Goal: Check status: Check status

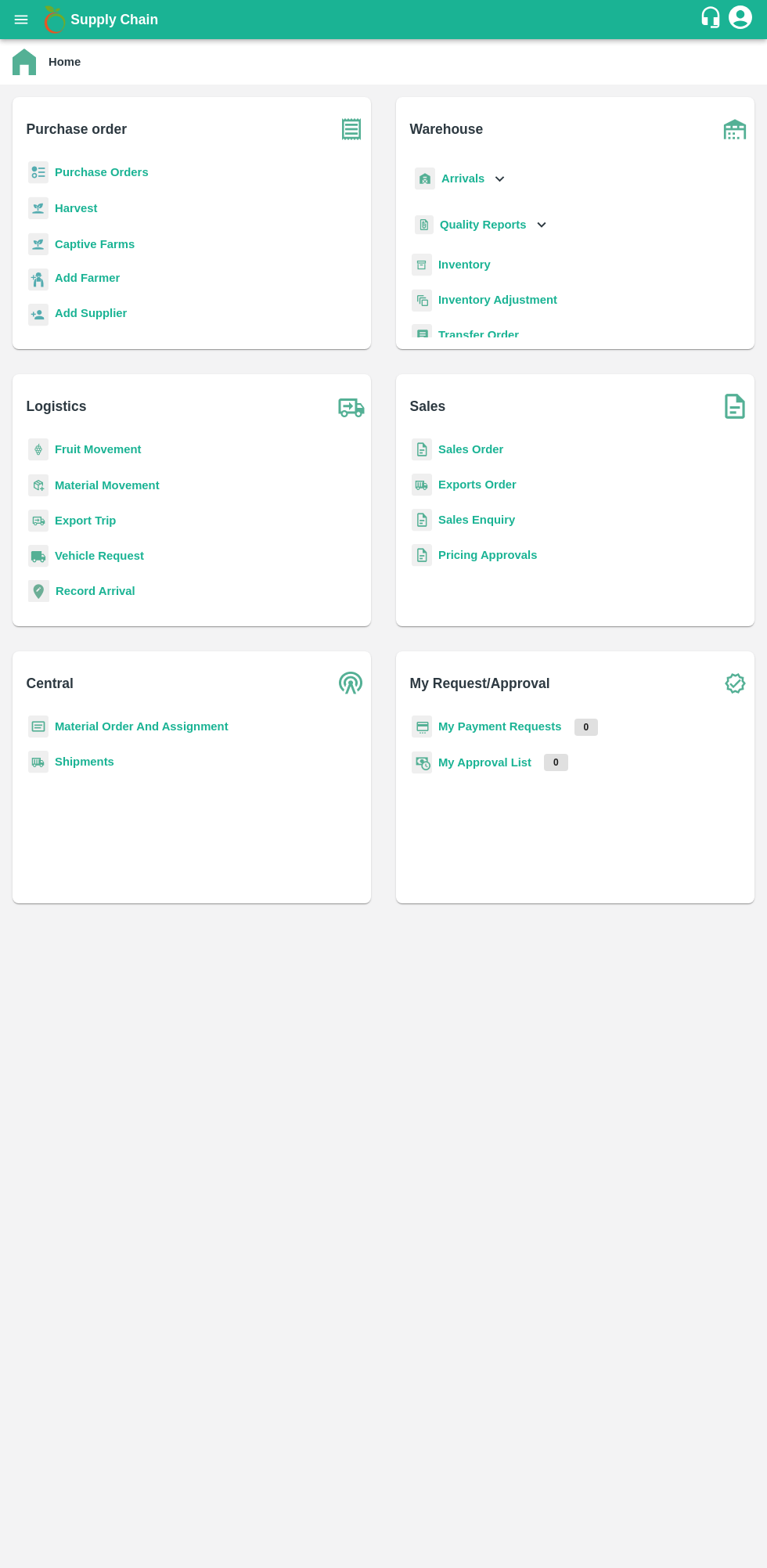
click at [516, 724] on b "My Payment Requests" at bounding box center [500, 725] width 124 height 12
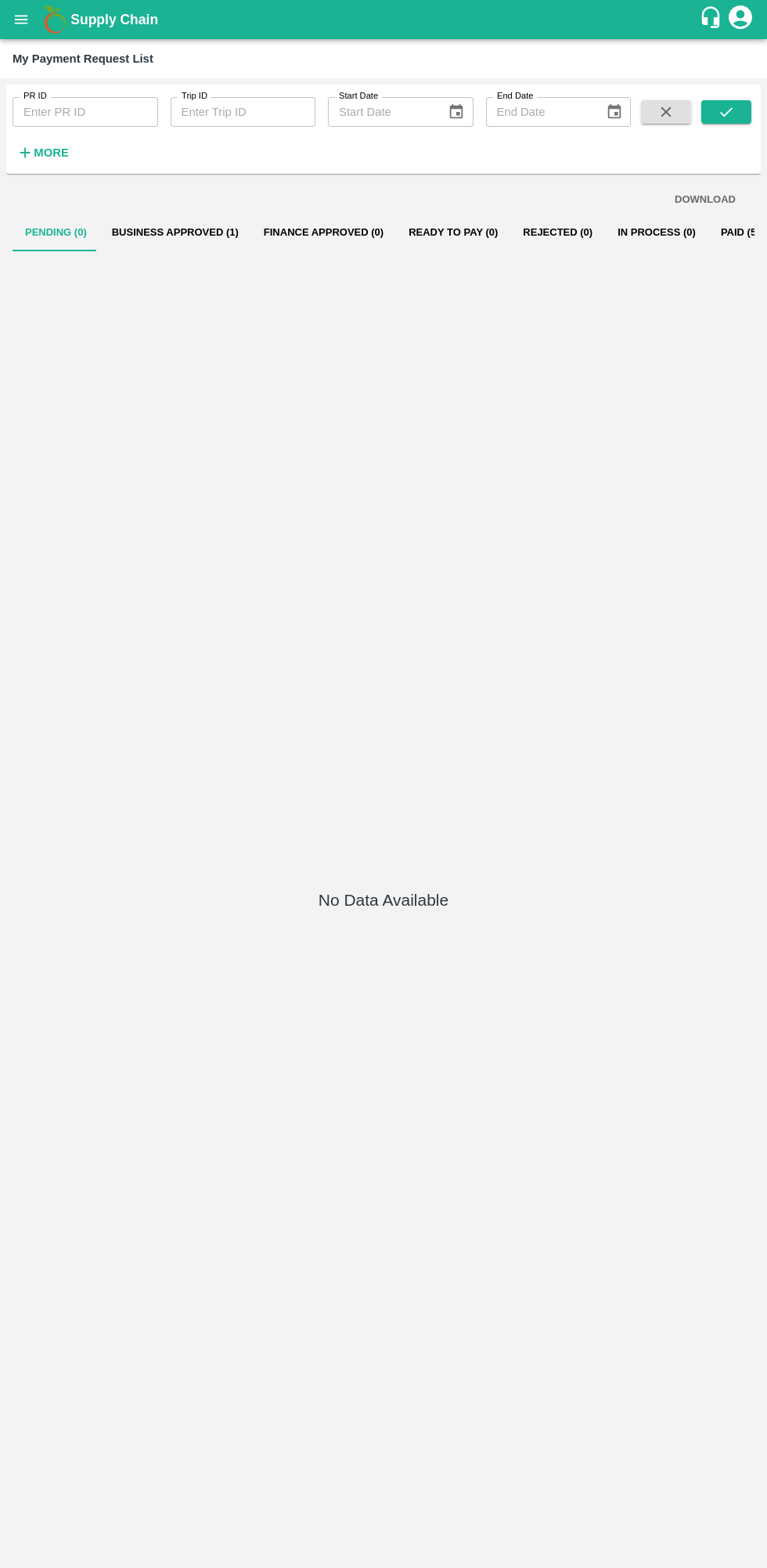
click at [178, 231] on button "Business Approved (1)" at bounding box center [175, 232] width 152 height 38
click at [180, 229] on button "Business Approved (1)" at bounding box center [175, 232] width 152 height 38
